Goal: Information Seeking & Learning: Learn about a topic

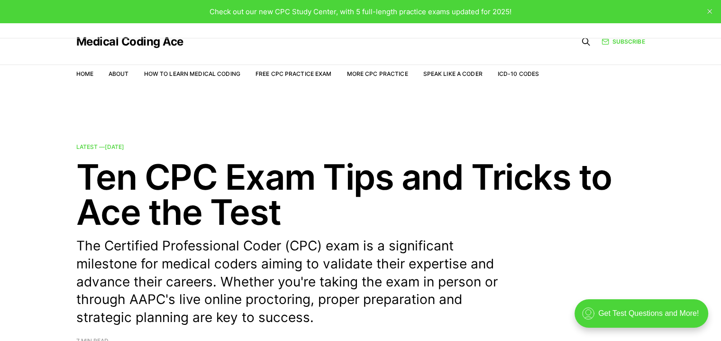
click at [290, 71] on link "Free CPC Practice Exam" at bounding box center [293, 73] width 76 height 7
click at [190, 72] on link "How to Learn Medical Coding" at bounding box center [192, 73] width 96 height 7
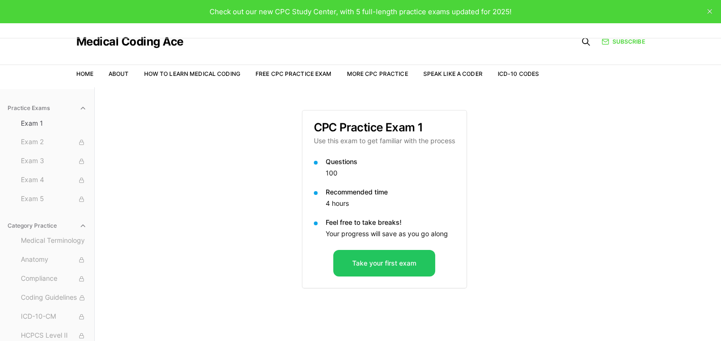
click at [372, 262] on button "Take your first exam" at bounding box center [384, 263] width 102 height 27
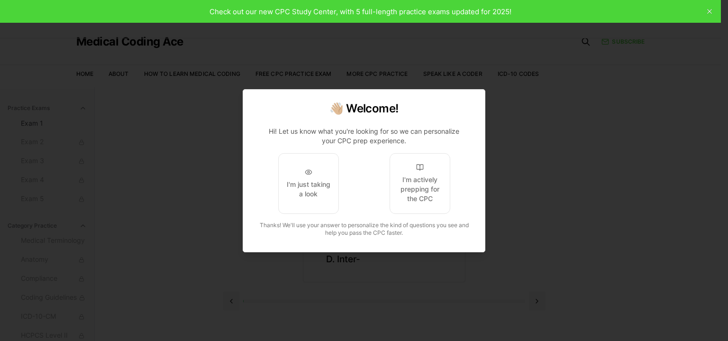
click at [302, 180] on div "I'm just taking a look" at bounding box center [308, 189] width 45 height 19
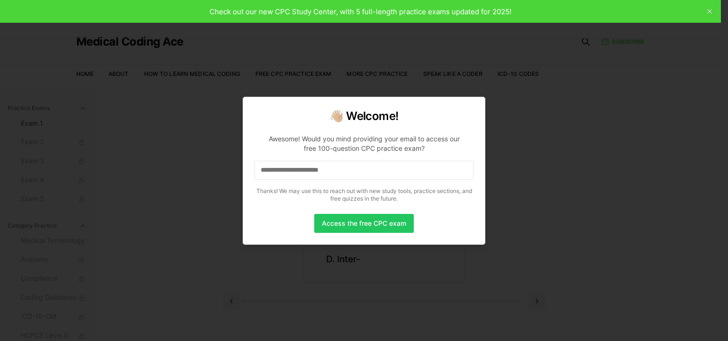
click at [311, 168] on input at bounding box center [363, 170] width 219 height 19
click at [353, 220] on button "Access the free CPC exam" at bounding box center [364, 223] width 100 height 19
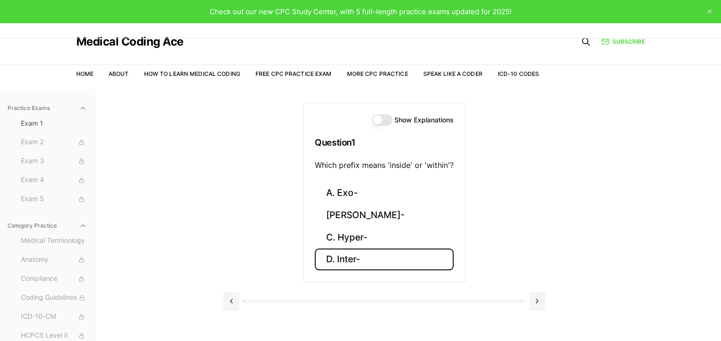
click at [353, 257] on button "D. Inter-" at bounding box center [384, 259] width 139 height 22
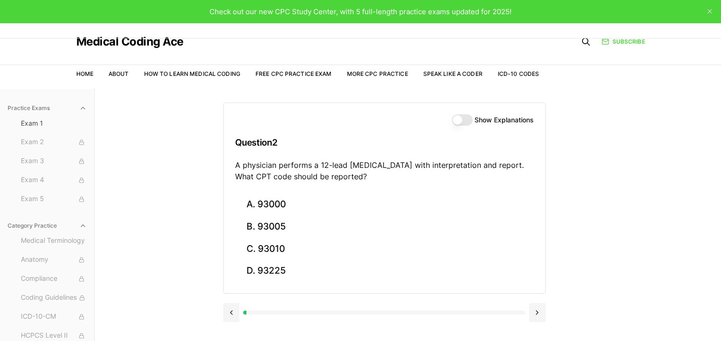
click at [462, 119] on button "Show Explanations" at bounding box center [462, 119] width 21 height 11
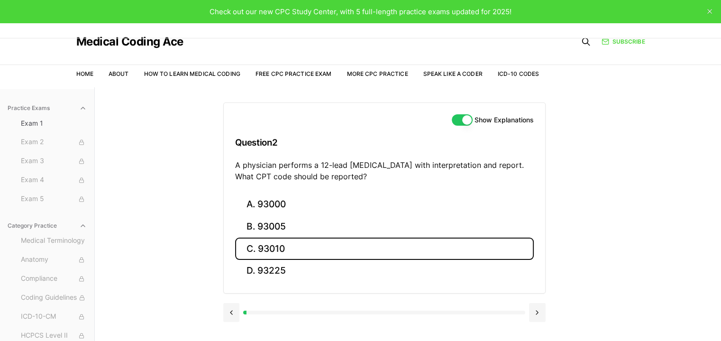
click at [314, 243] on button "C. 93010" at bounding box center [384, 248] width 299 height 22
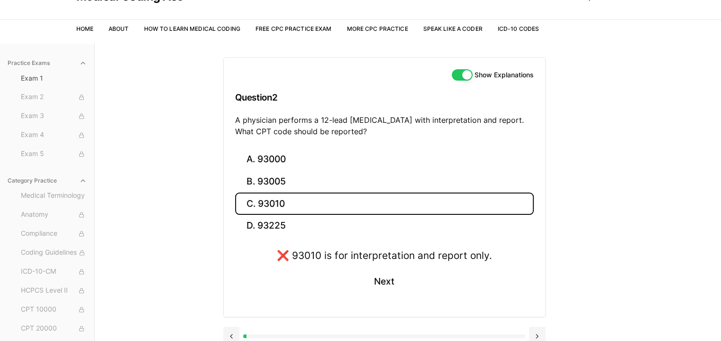
scroll to position [47, 0]
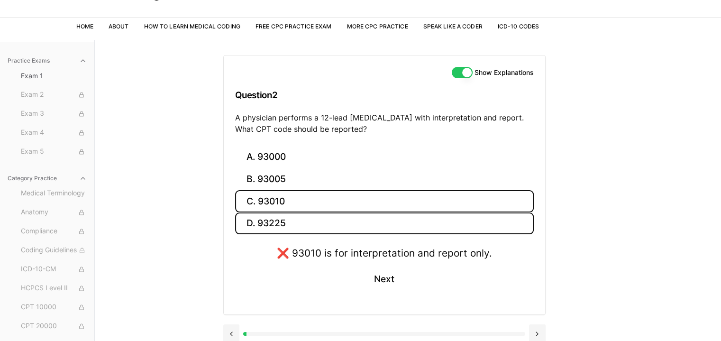
click at [279, 213] on button "D. 93225" at bounding box center [384, 223] width 299 height 22
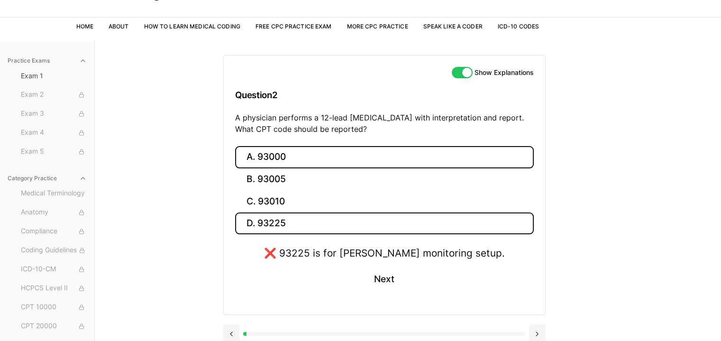
click at [274, 165] on button "A. 93000" at bounding box center [384, 157] width 299 height 22
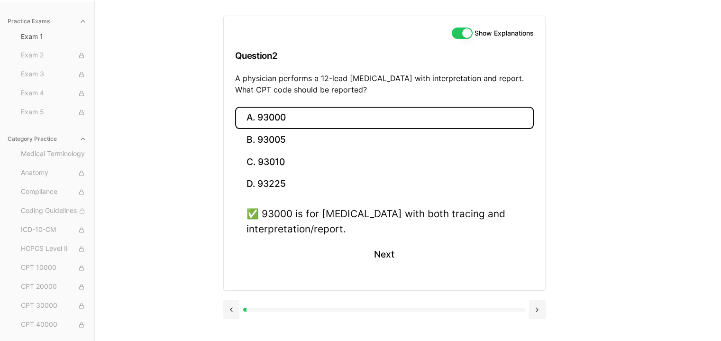
scroll to position [87, 0]
click at [374, 246] on button "Next" at bounding box center [383, 254] width 43 height 26
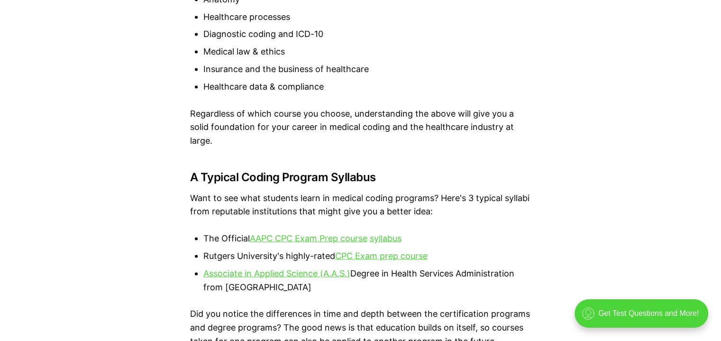
scroll to position [1895, 0]
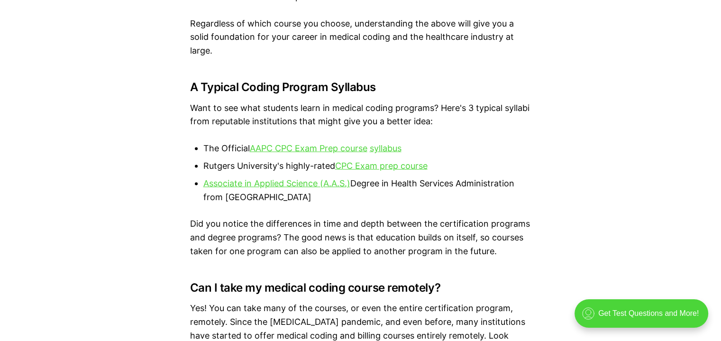
click at [272, 149] on link "AAPC CPC Exam Prep course" at bounding box center [309, 148] width 118 height 10
